Goal: Task Accomplishment & Management: Complete application form

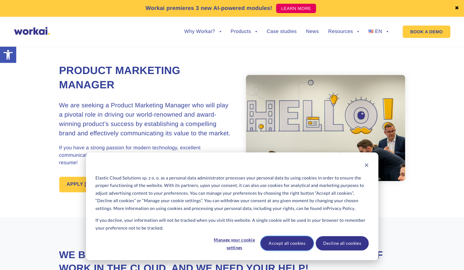
click at [300, 245] on button "Accept all cookies" at bounding box center [286, 243] width 53 height 14
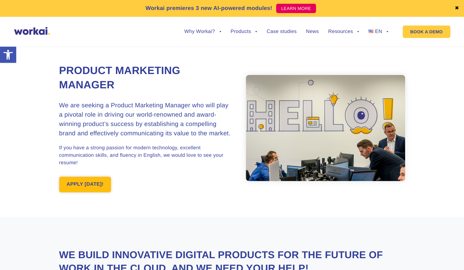
click at [84, 187] on link "APPLY [DATE]!" at bounding box center [85, 185] width 52 height 16
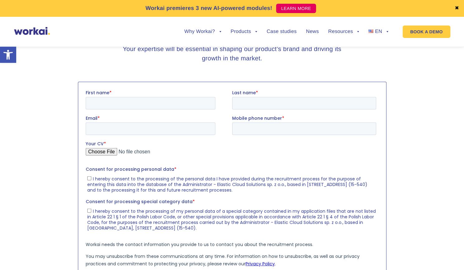
scroll to position [827, 0]
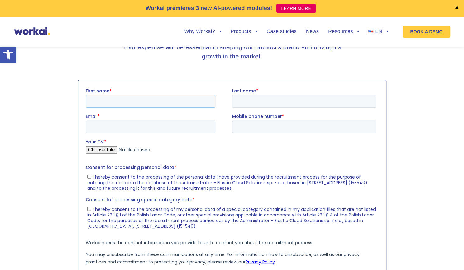
click at [114, 101] on input "First name *" at bounding box center [150, 101] width 130 height 12
type input "Dariia"
click at [262, 100] on input "Last name *" at bounding box center [304, 101] width 144 height 12
type input "Kuchynska"
click at [170, 121] on input "Email *" at bounding box center [150, 127] width 130 height 12
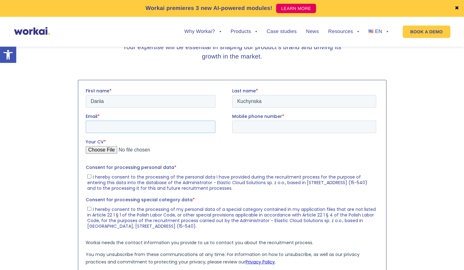
paste input "[EMAIL_ADDRESS][DOMAIN_NAME]"
type input "[EMAIL_ADDRESS][DOMAIN_NAME]"
click at [98, 150] on input "Your CV *" at bounding box center [230, 152] width 290 height 12
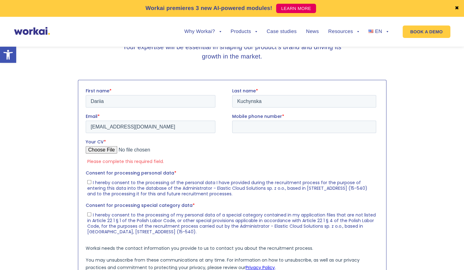
type input "C:\fakepath\CV_DKuchyn.pdf"
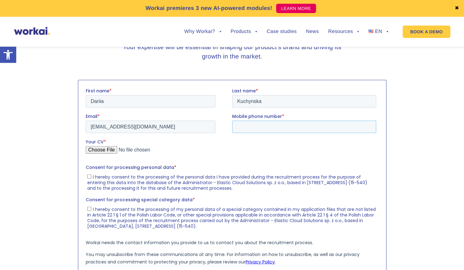
click at [251, 128] on input "Mobile phone number *" at bounding box center [304, 127] width 144 height 12
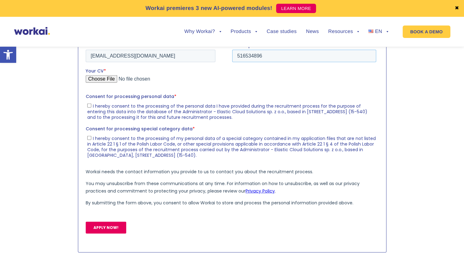
scroll to position [899, 0]
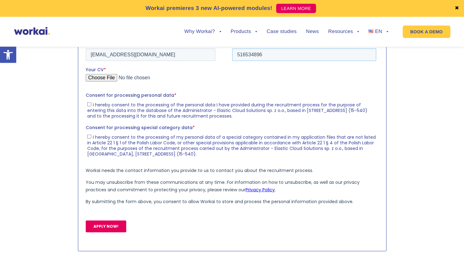
type input "516534896"
click at [89, 104] on input "I hereby consent to the processing of the personal data I have provided during …" at bounding box center [89, 104] width 4 height 4
checkbox input "true"
click at [88, 139] on input "I hereby consent to the processing of my personal data of a special category co…" at bounding box center [89, 137] width 4 height 4
checkbox input "true"
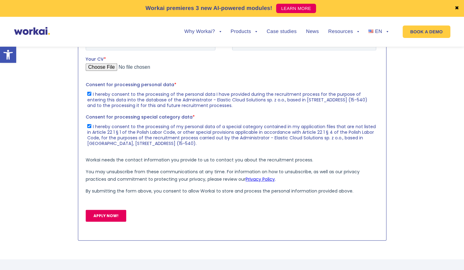
scroll to position [911, 0]
click at [98, 217] on input "APPLY NOW!" at bounding box center [105, 216] width 40 height 12
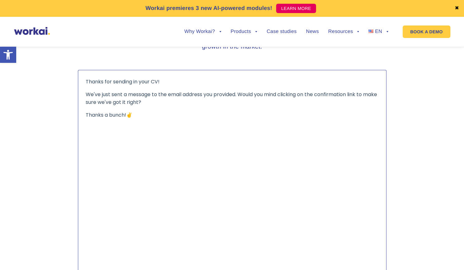
scroll to position [834, 0]
